Goal: Ask a question

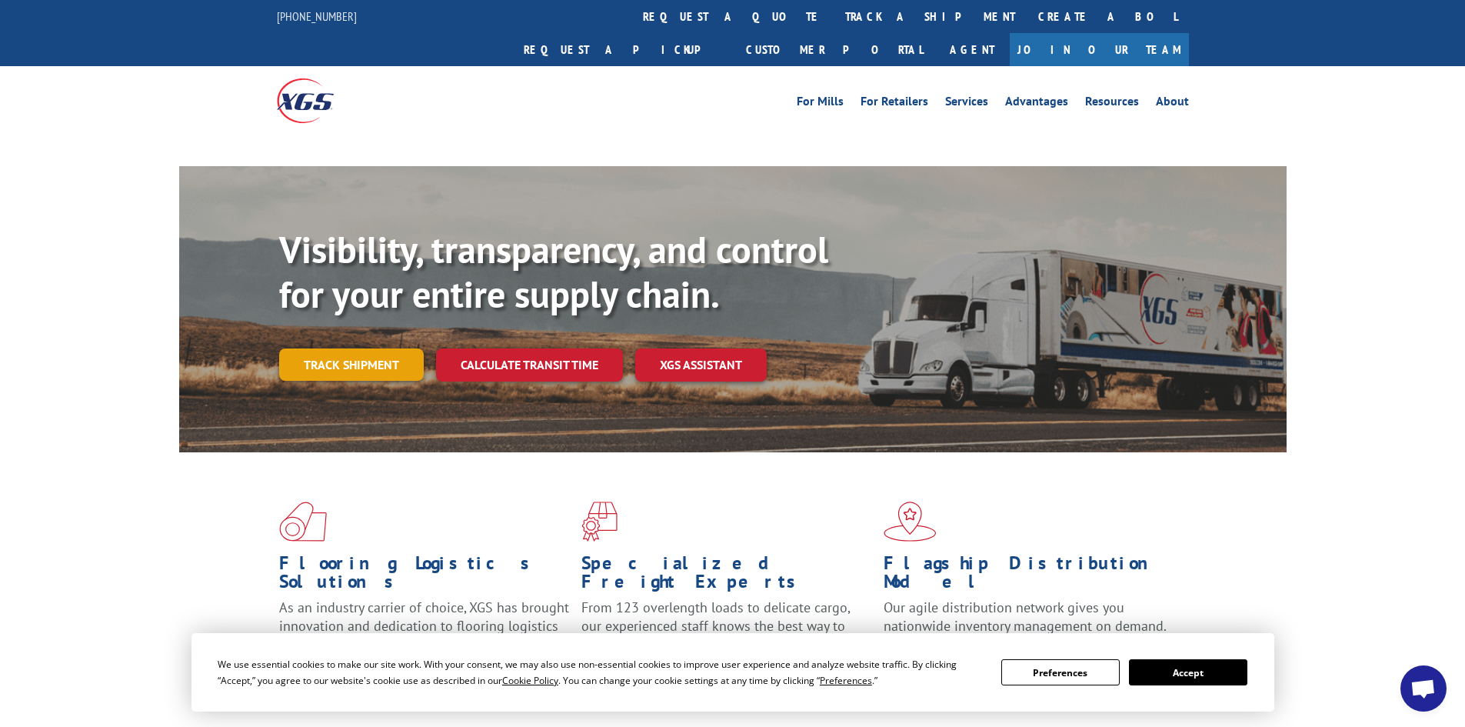
click at [361, 348] on link "Track shipment" at bounding box center [351, 364] width 145 height 32
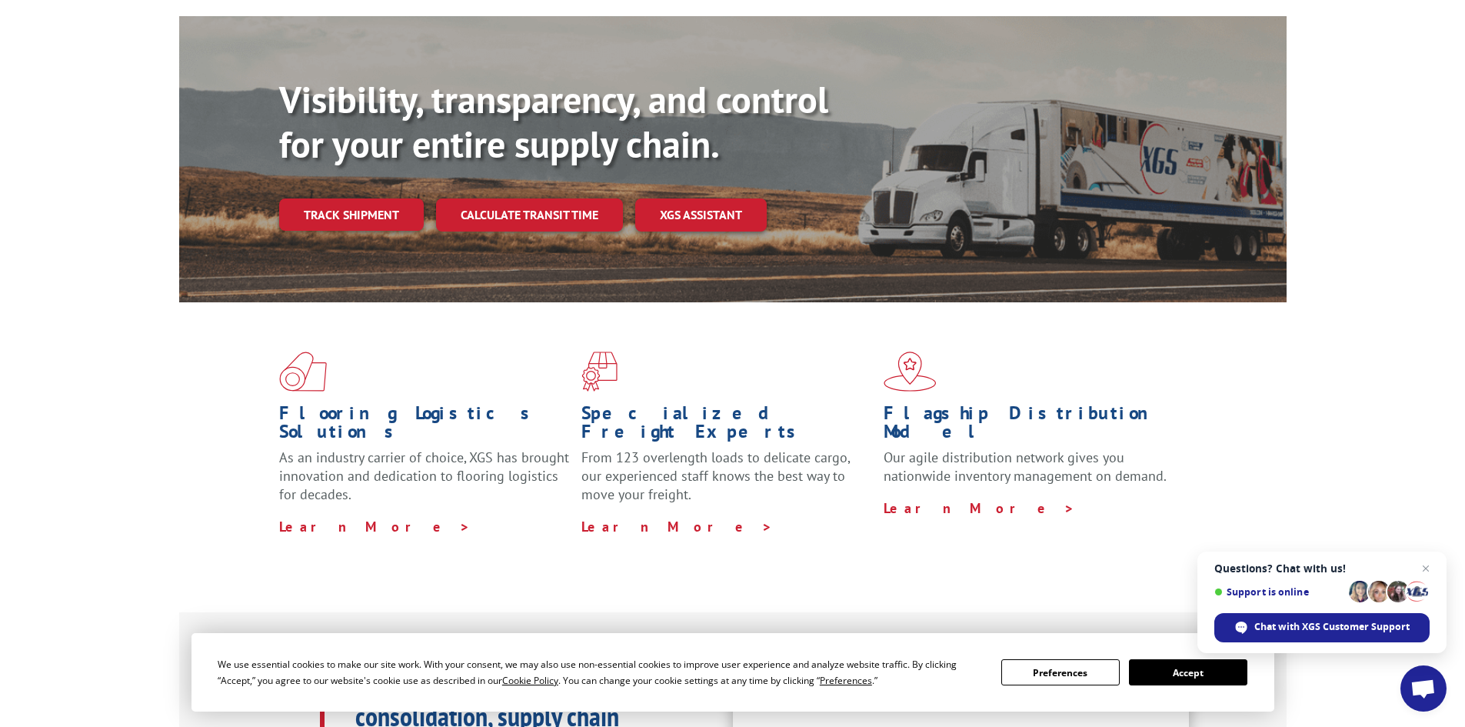
scroll to position [77, 0]
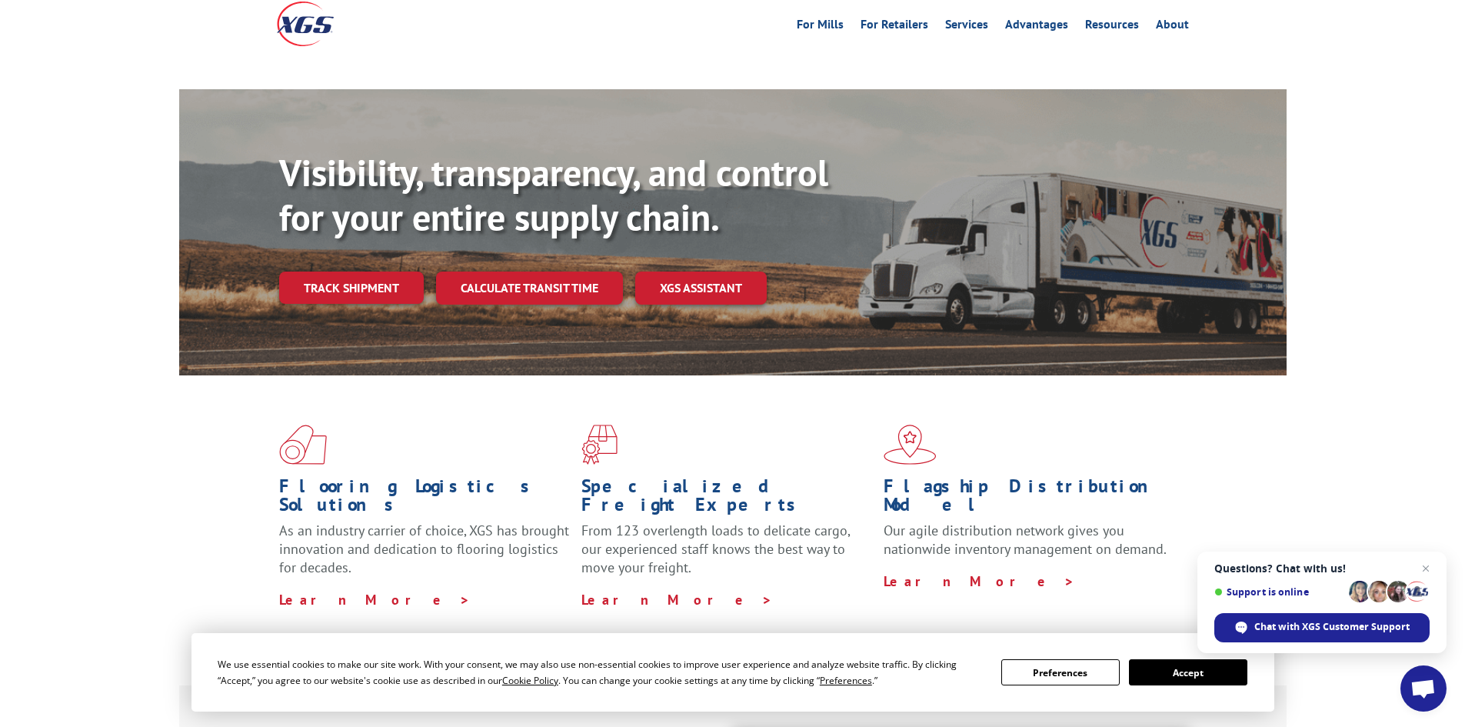
click at [1190, 681] on button "Accept" at bounding box center [1188, 672] width 118 height 26
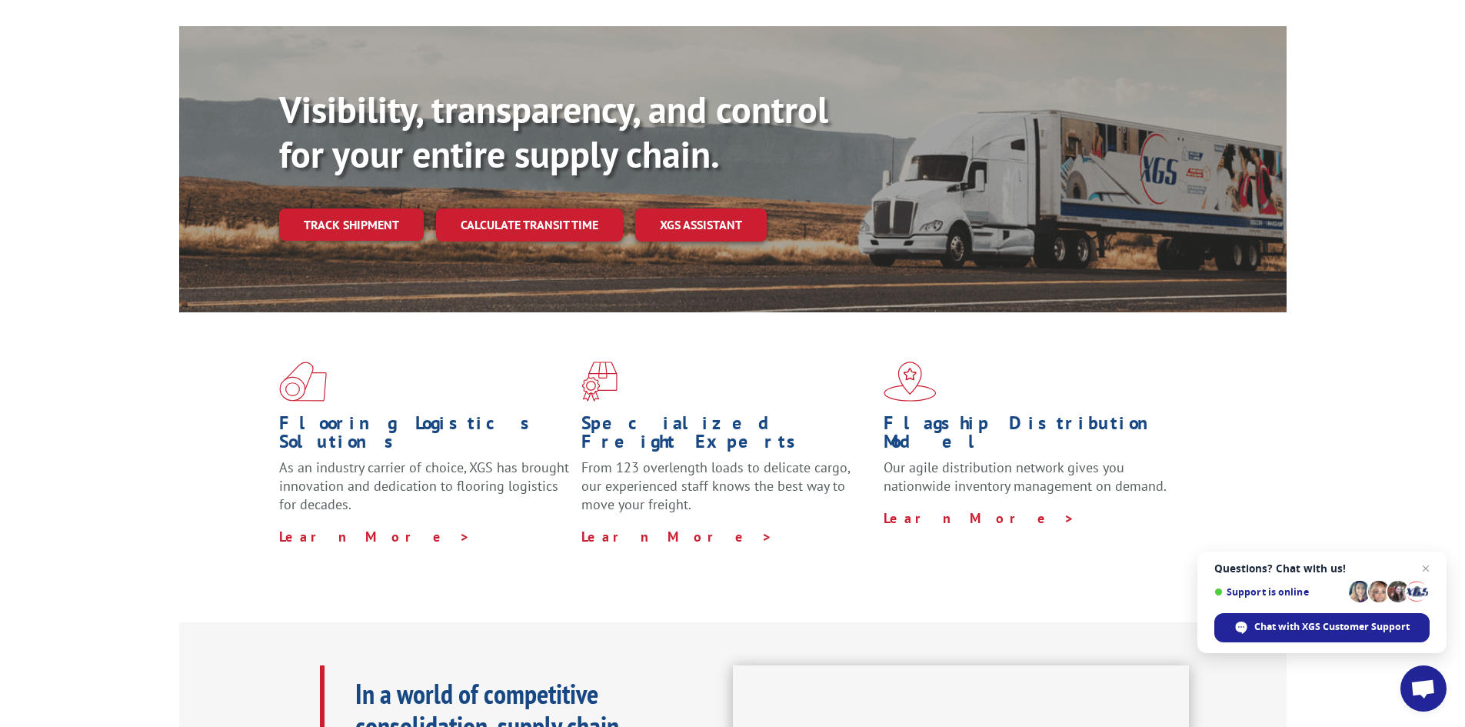
scroll to position [0, 0]
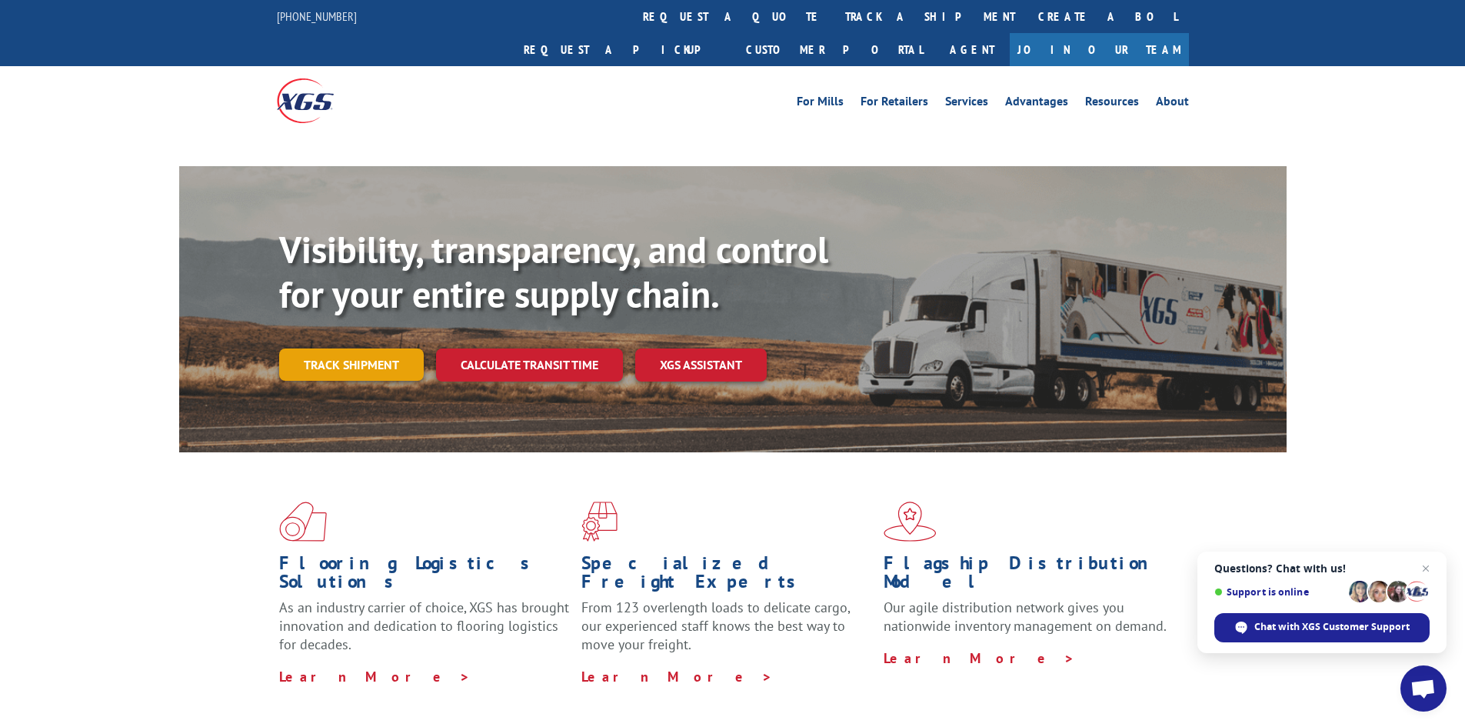
click at [359, 348] on link "Track shipment" at bounding box center [351, 364] width 145 height 32
click at [415, 97] on div at bounding box center [391, 100] width 228 height 68
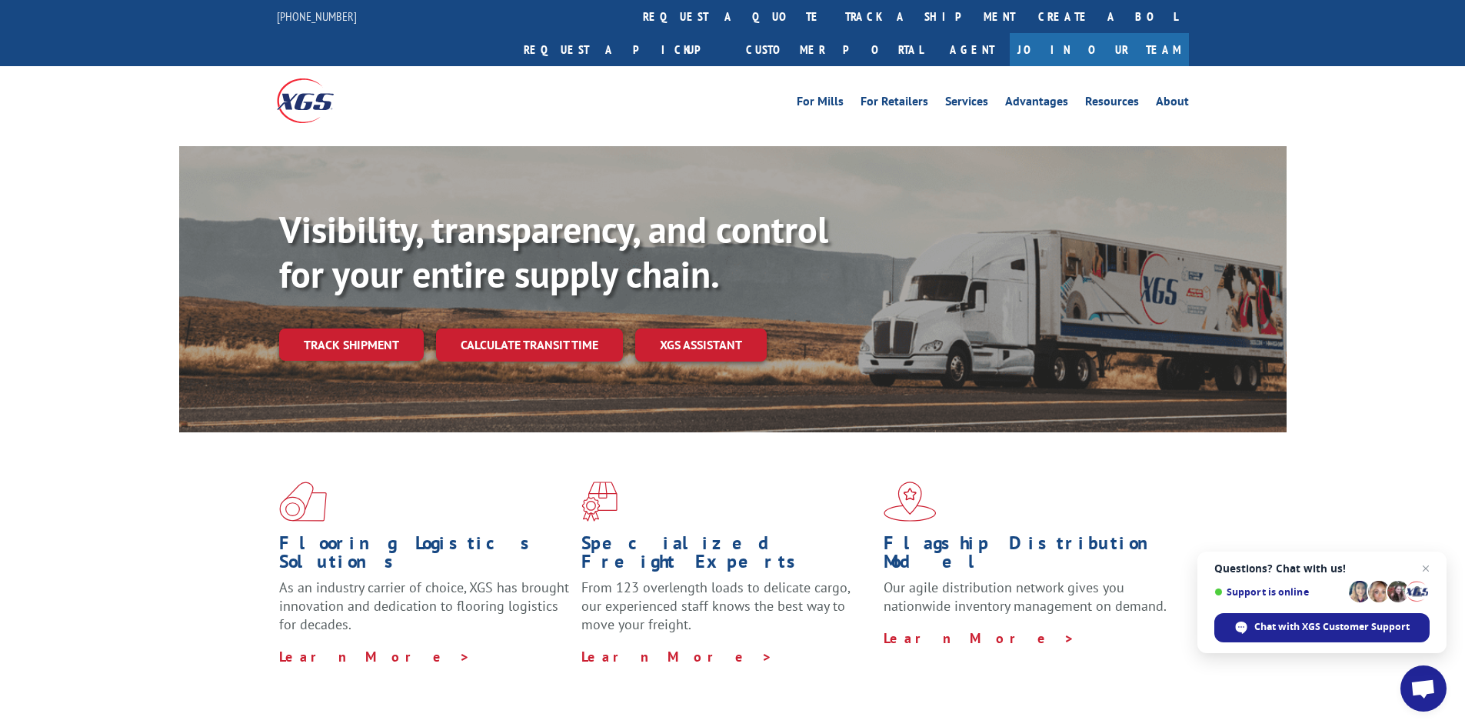
click at [1426, 684] on span "Open chat" at bounding box center [1422, 690] width 25 height 22
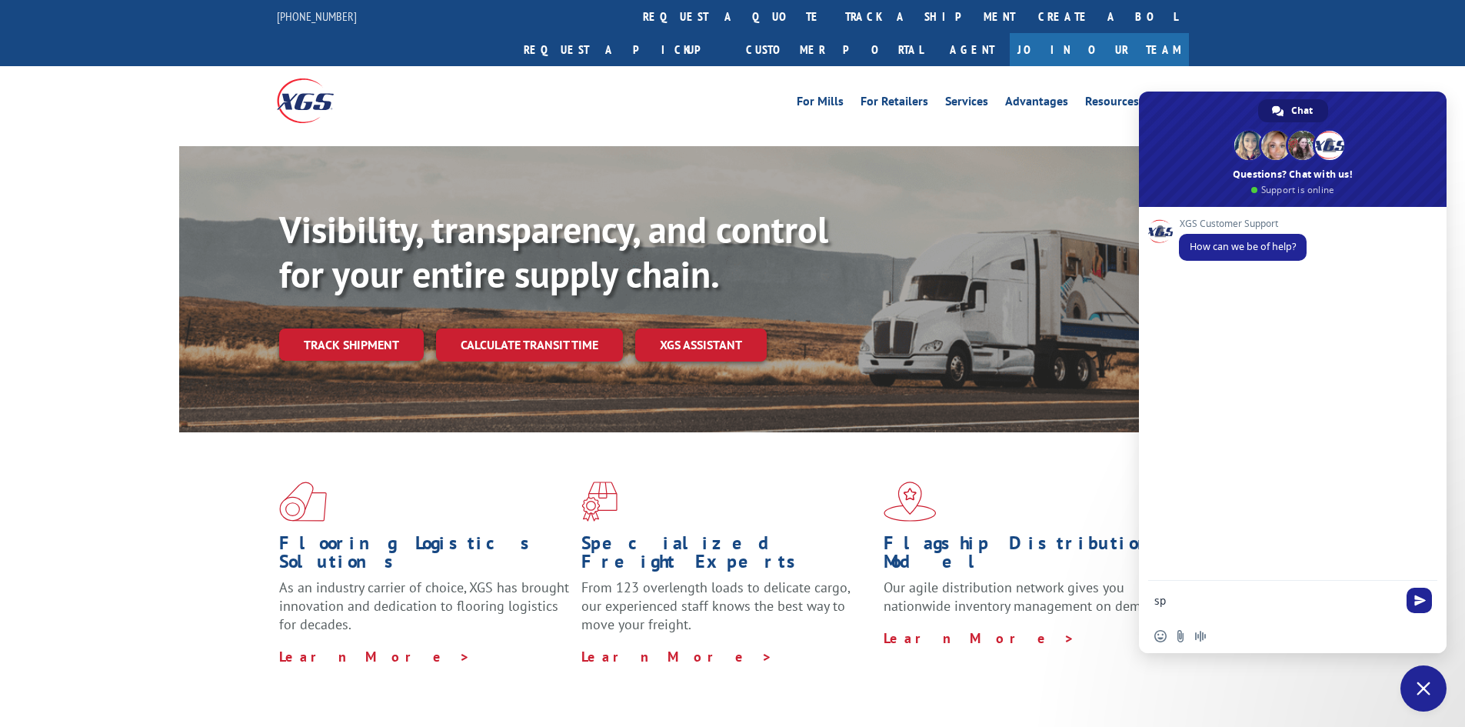
type textarea "s"
type textarea "track some shipments"
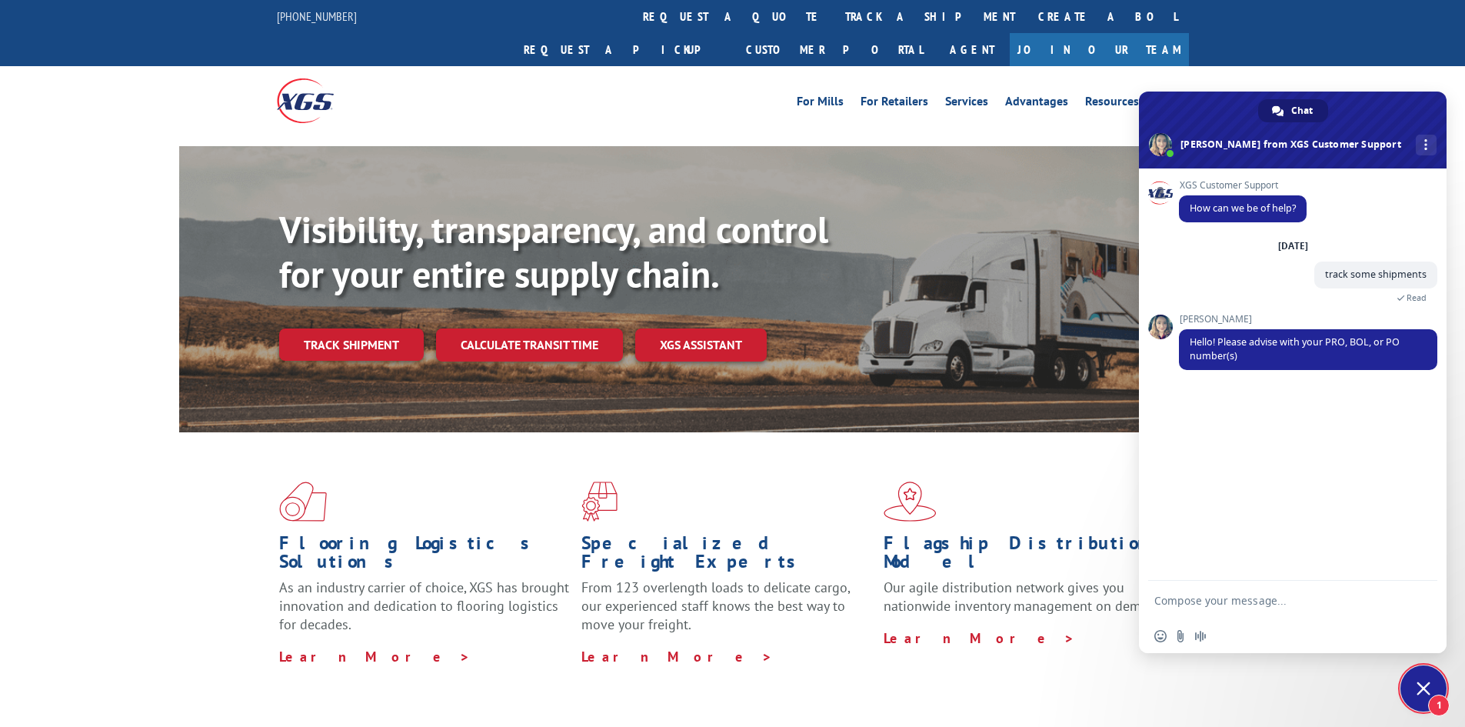
click at [1203, 598] on textarea "Compose your message..." at bounding box center [1275, 601] width 243 height 14
paste textarea "16780767BOL 16780762 17009426 17501764"
type textarea "16780767BOL 16780762 17009426 17501764"
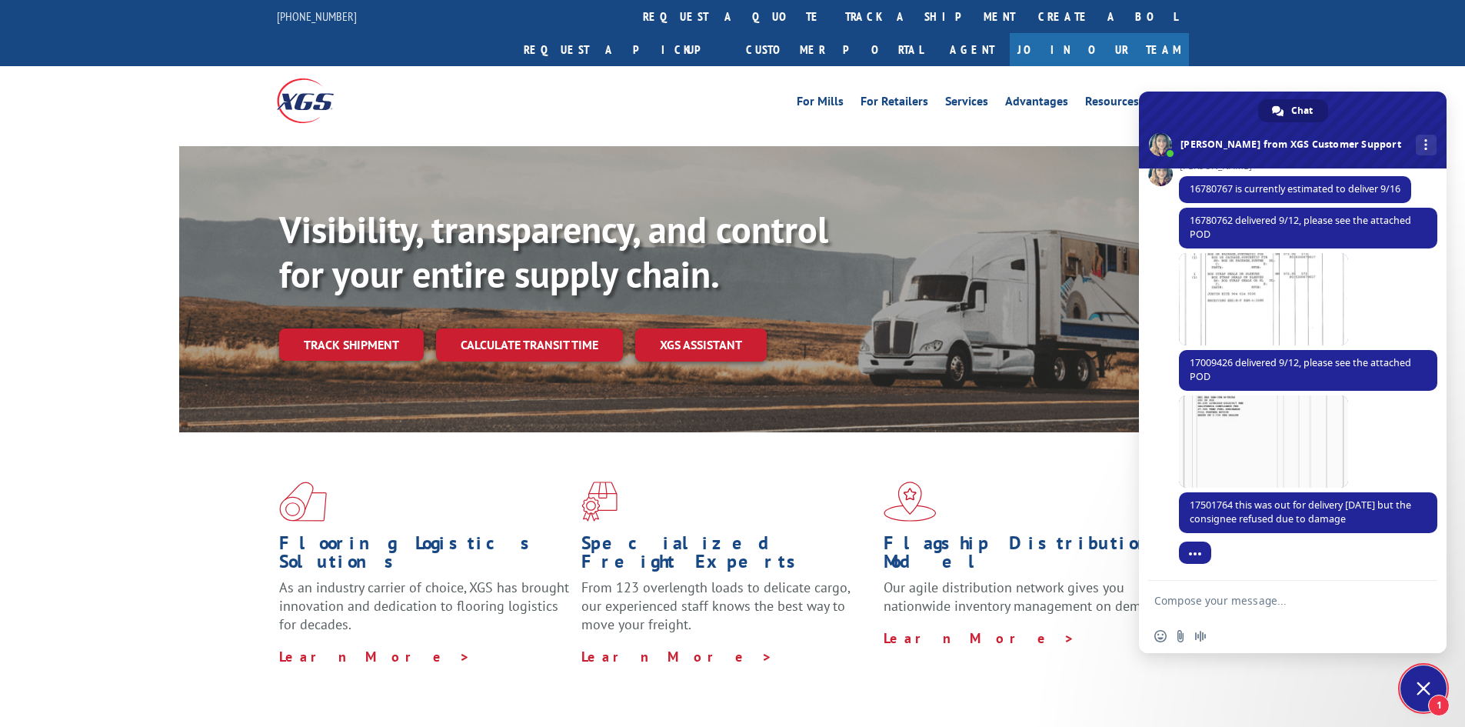
scroll to position [299, 0]
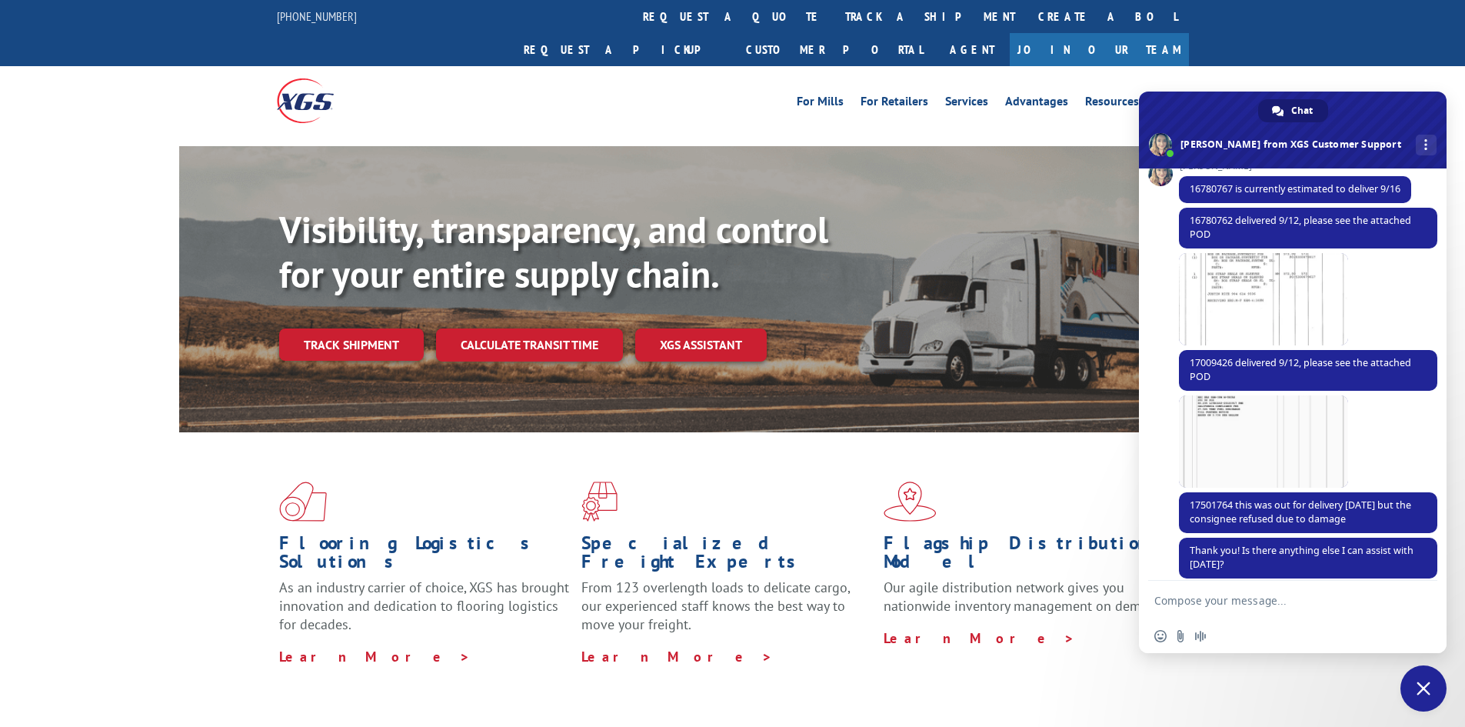
click at [1252, 607] on textarea "Compose your message..." at bounding box center [1275, 601] width 243 height 14
type textarea "thanks"
